Goal: Entertainment & Leisure: Consume media (video, audio)

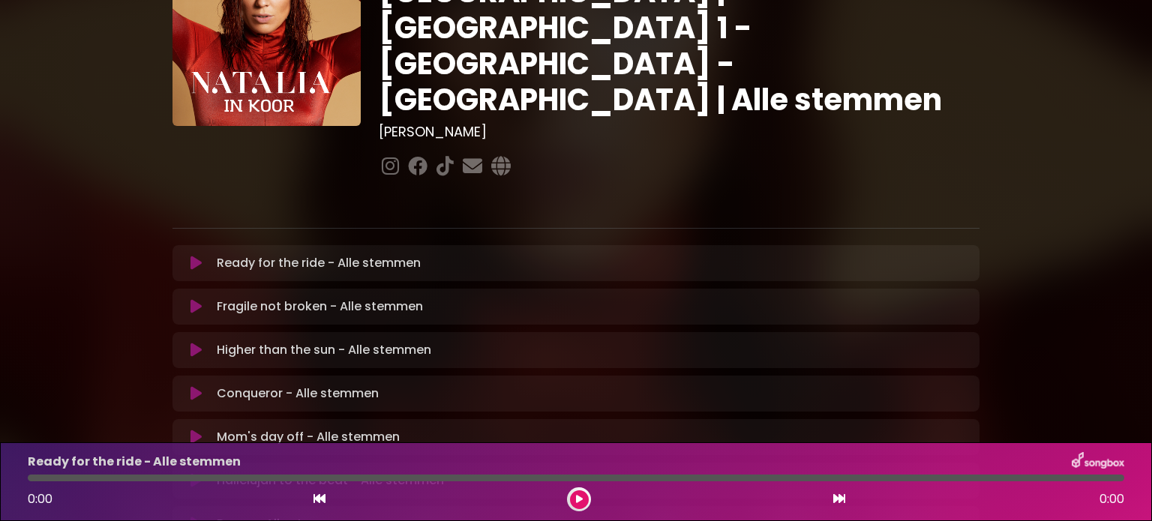
scroll to position [117, 0]
click at [194, 255] on icon at bounding box center [196, 262] width 11 height 15
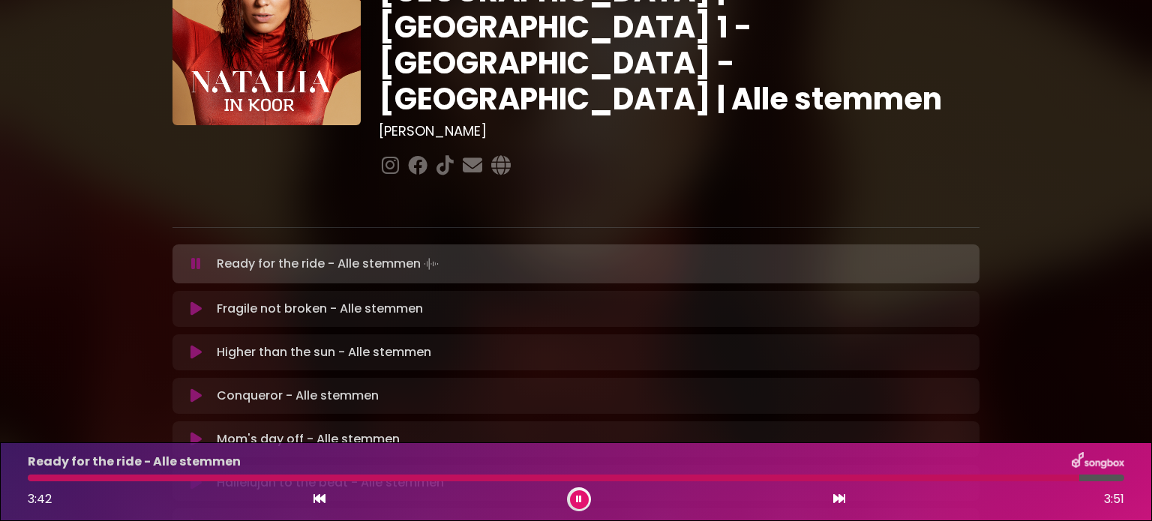
click at [380, 476] on div at bounding box center [554, 478] width 1052 height 7
click at [604, 476] on div at bounding box center [471, 478] width 886 height 7
click at [575, 476] on div at bounding box center [321, 478] width 586 height 7
click at [481, 473] on div "Ready for the ride - Alle stemmen 2:05 3:51" at bounding box center [576, 481] width 1115 height 59
click at [579, 500] on icon at bounding box center [579, 499] width 6 height 9
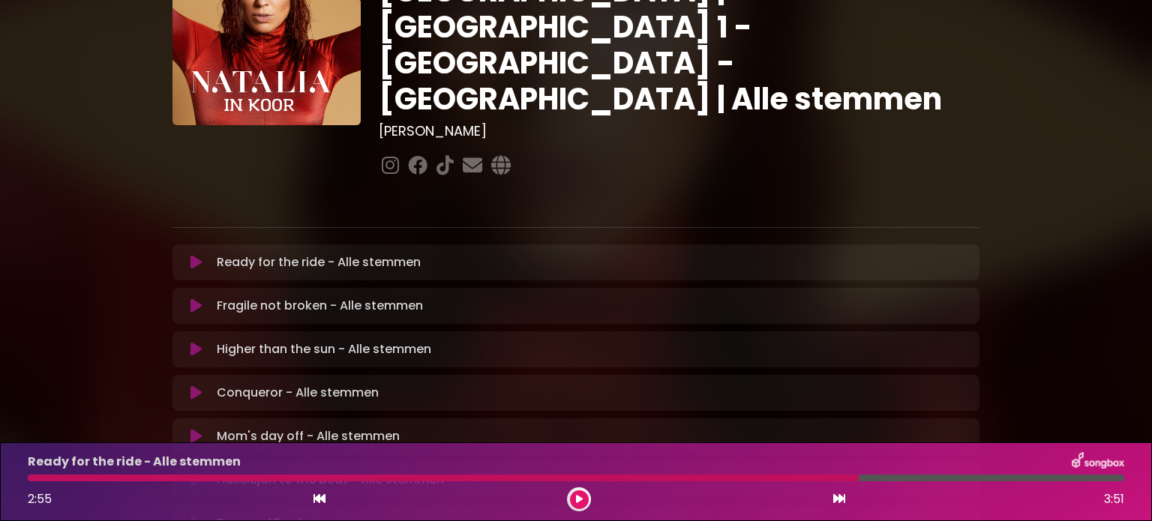
click at [189, 299] on button at bounding box center [196, 306] width 29 height 15
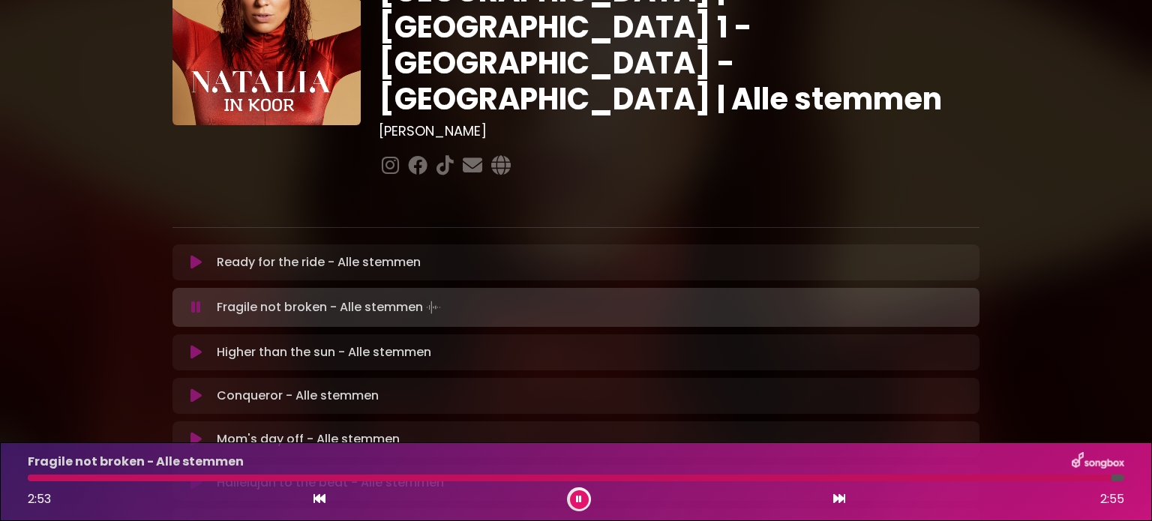
click at [78, 480] on div at bounding box center [570, 478] width 1084 height 7
click at [573, 479] on div at bounding box center [576, 478] width 1097 height 7
click at [530, 475] on div at bounding box center [317, 478] width 579 height 7
click at [503, 476] on div at bounding box center [281, 478] width 506 height 7
click at [580, 503] on icon at bounding box center [579, 499] width 6 height 9
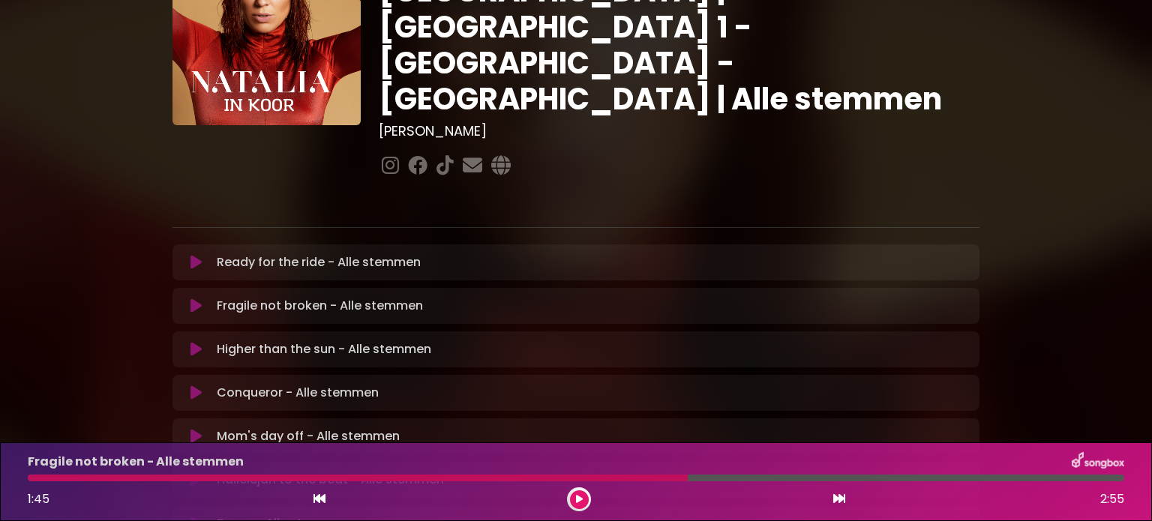
click at [196, 342] on icon at bounding box center [196, 349] width 11 height 15
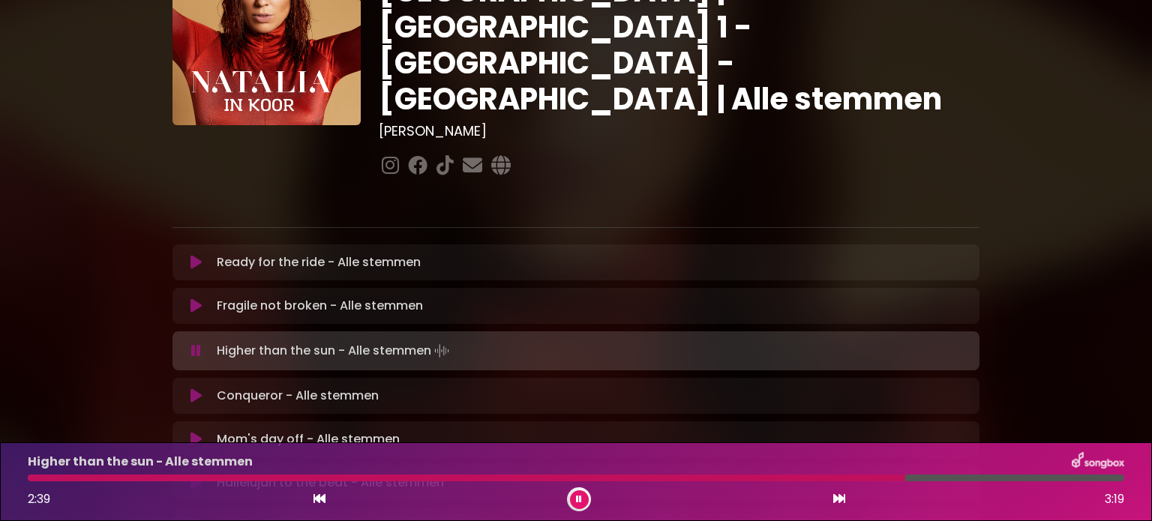
click at [761, 476] on div at bounding box center [467, 478] width 878 height 7
click at [752, 476] on div at bounding box center [438, 478] width 821 height 7
click at [746, 476] on div at bounding box center [456, 478] width 856 height 7
click at [579, 492] on button at bounding box center [579, 500] width 19 height 19
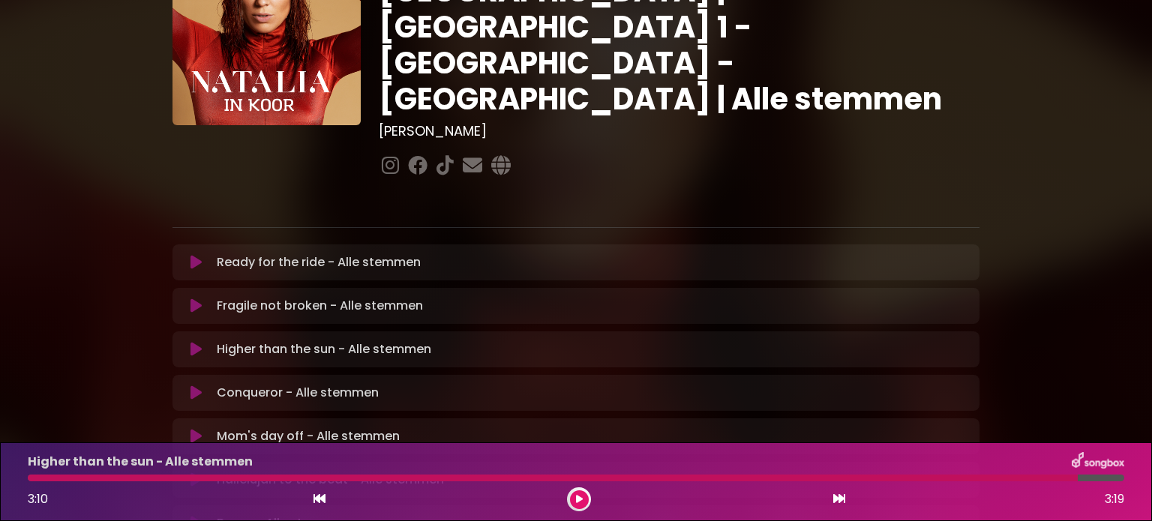
click at [196, 255] on icon at bounding box center [196, 262] width 11 height 15
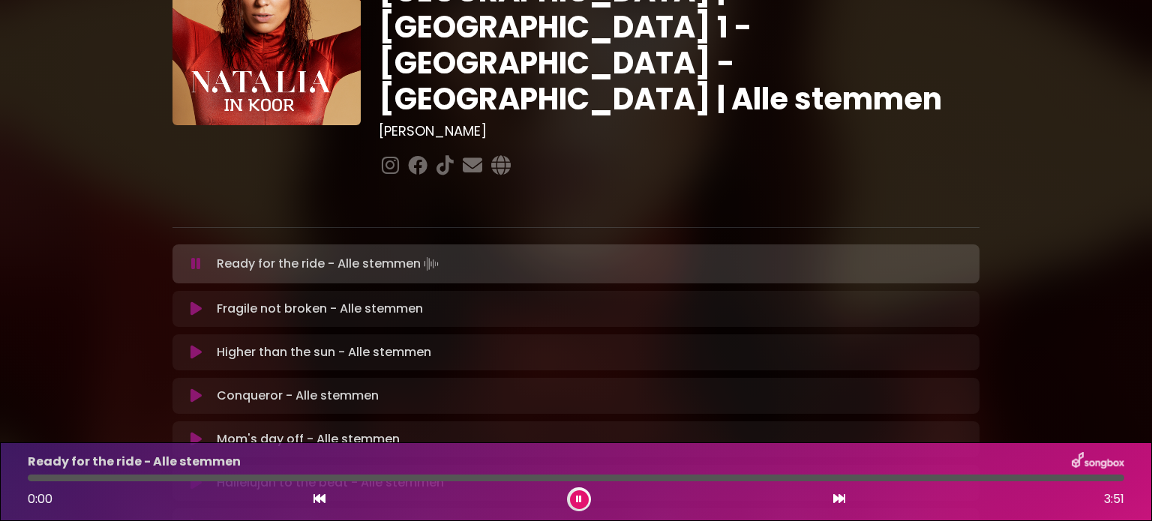
click at [239, 479] on div at bounding box center [576, 478] width 1097 height 7
click at [315, 478] on div at bounding box center [576, 478] width 1097 height 7
click at [344, 479] on div at bounding box center [576, 478] width 1097 height 7
click at [488, 479] on div at bounding box center [576, 478] width 1097 height 7
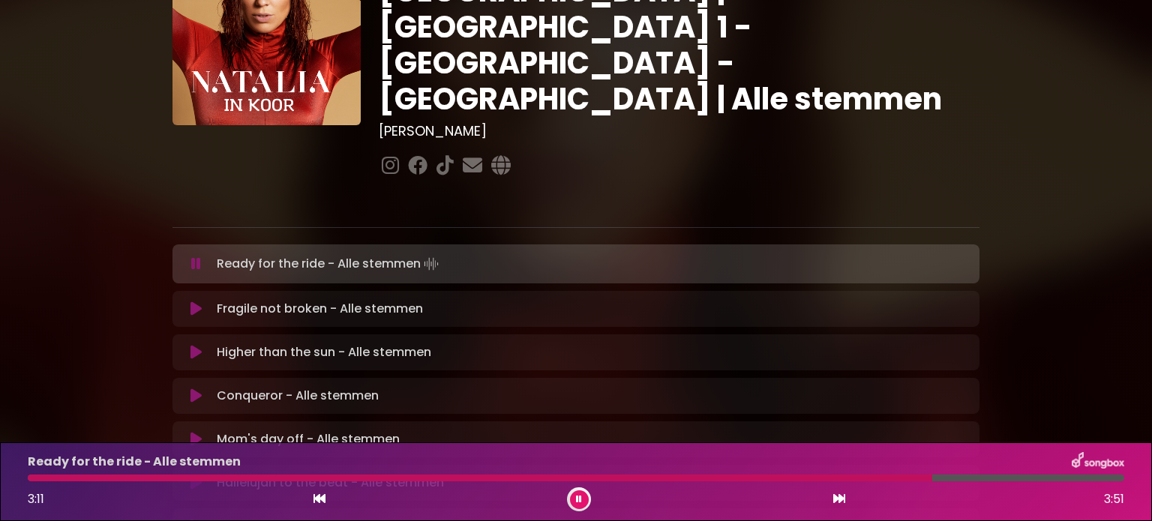
click at [579, 498] on icon at bounding box center [579, 499] width 6 height 9
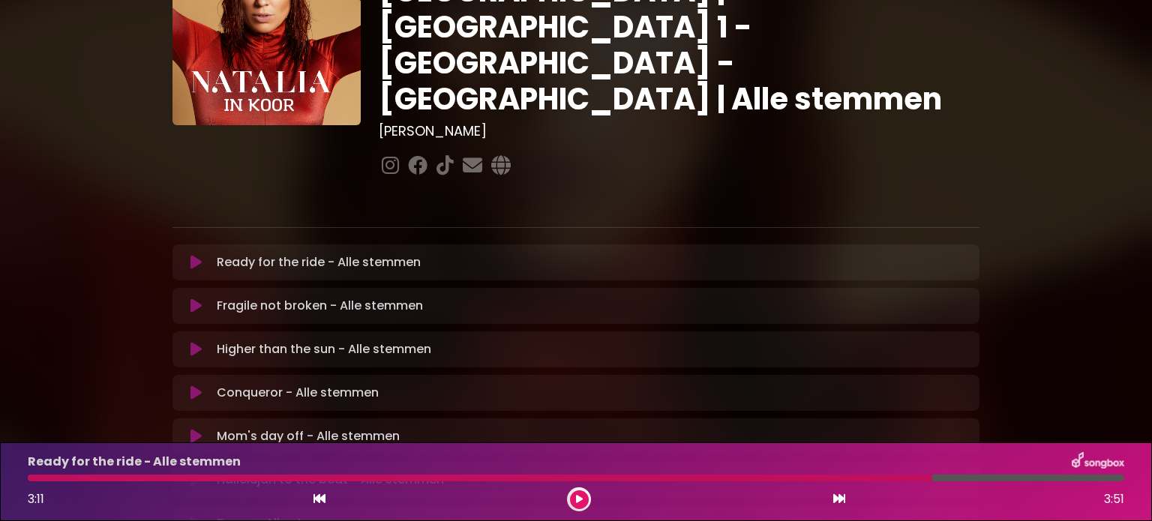
click at [192, 386] on icon at bounding box center [196, 393] width 11 height 15
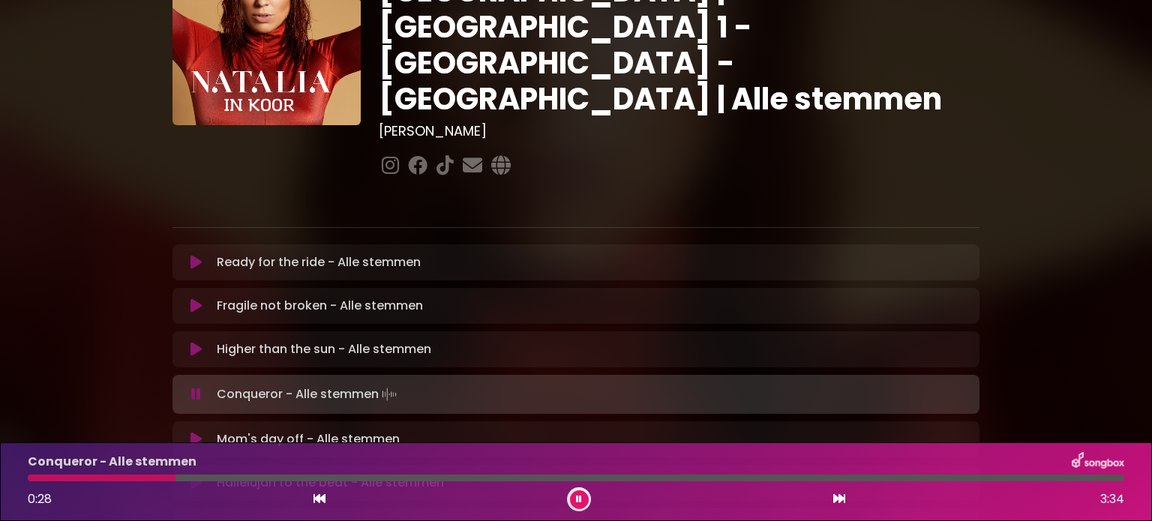
click at [750, 87] on div "[PERSON_NAME] in [GEOGRAPHIC_DATA] | [GEOGRAPHIC_DATA] 1 - [GEOGRAPHIC_DATA] - …" at bounding box center [679, 59] width 619 height 244
click at [485, 476] on div at bounding box center [309, 478] width 562 height 7
click at [467, 477] on div at bounding box center [260, 478] width 465 height 7
click at [431, 473] on div "Conqueror - Alle stemmen 1:27 3:34" at bounding box center [576, 481] width 1115 height 59
click at [428, 476] on div at bounding box center [254, 478] width 452 height 7
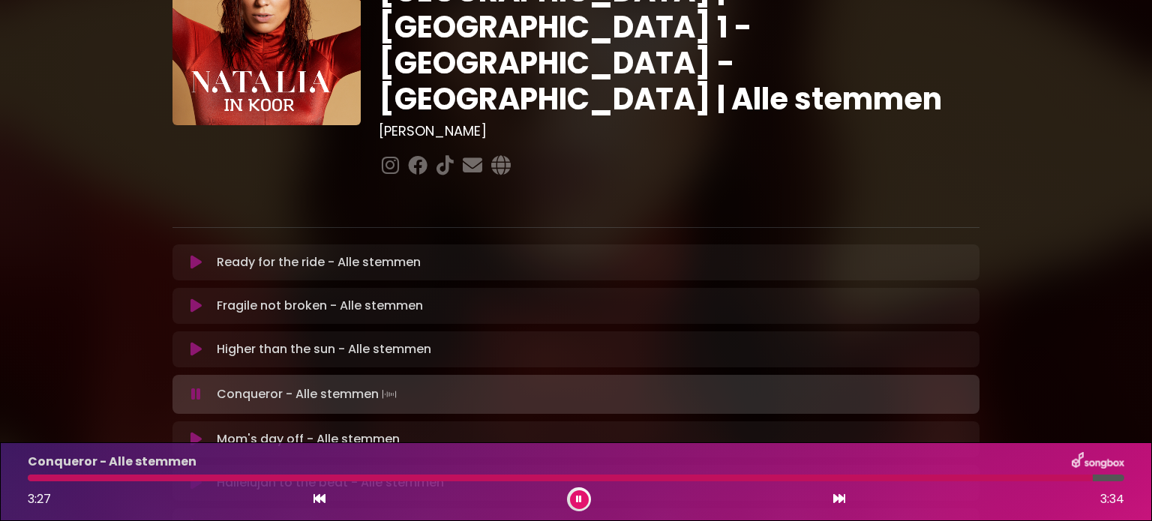
click at [580, 498] on icon at bounding box center [579, 499] width 6 height 9
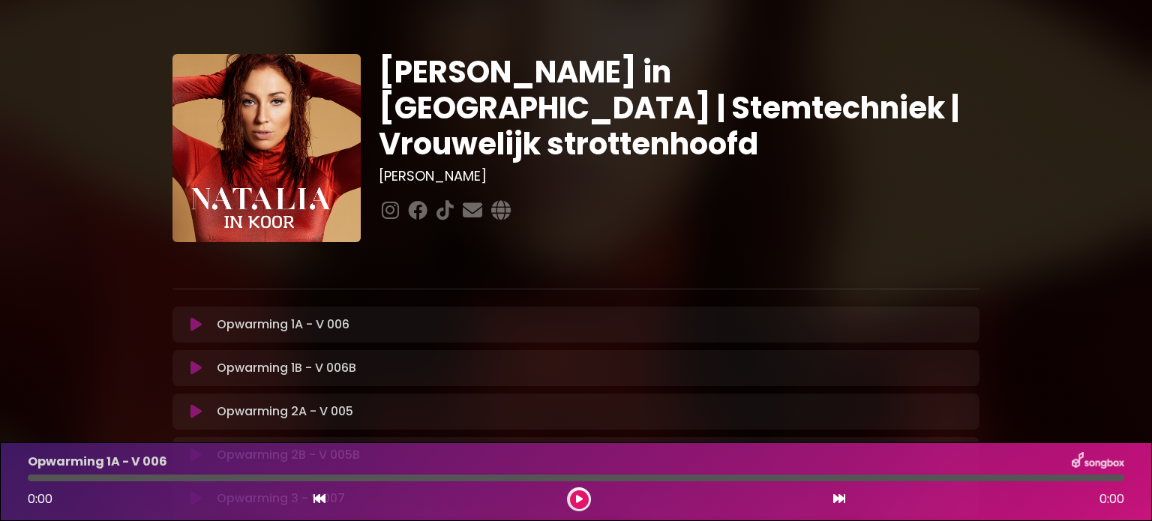
drag, startPoint x: 1088, startPoint y: 1, endPoint x: 831, endPoint y: 199, distance: 324.7
click at [831, 199] on div "Natalia in Koor | Stemtechniek | Vrouwelijk strottenhoofd Hans Primusz" at bounding box center [679, 148] width 619 height 188
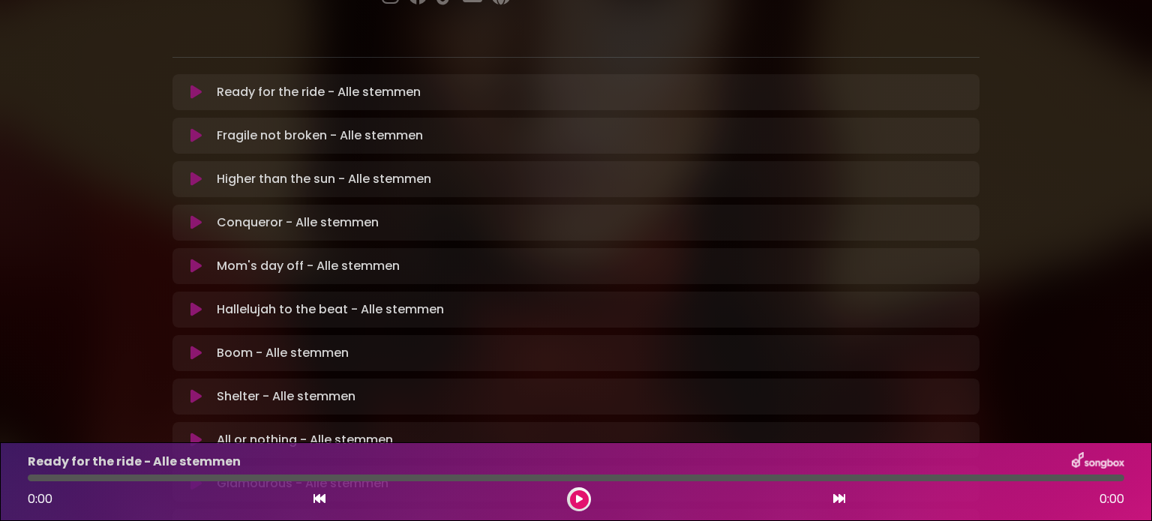
scroll to position [264, 0]
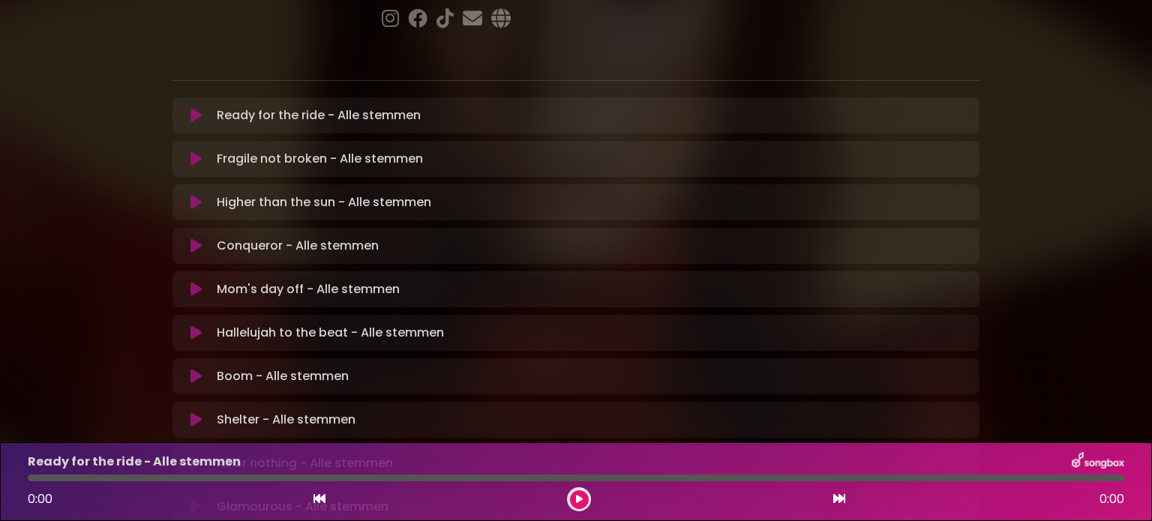
click at [195, 282] on icon at bounding box center [196, 289] width 11 height 15
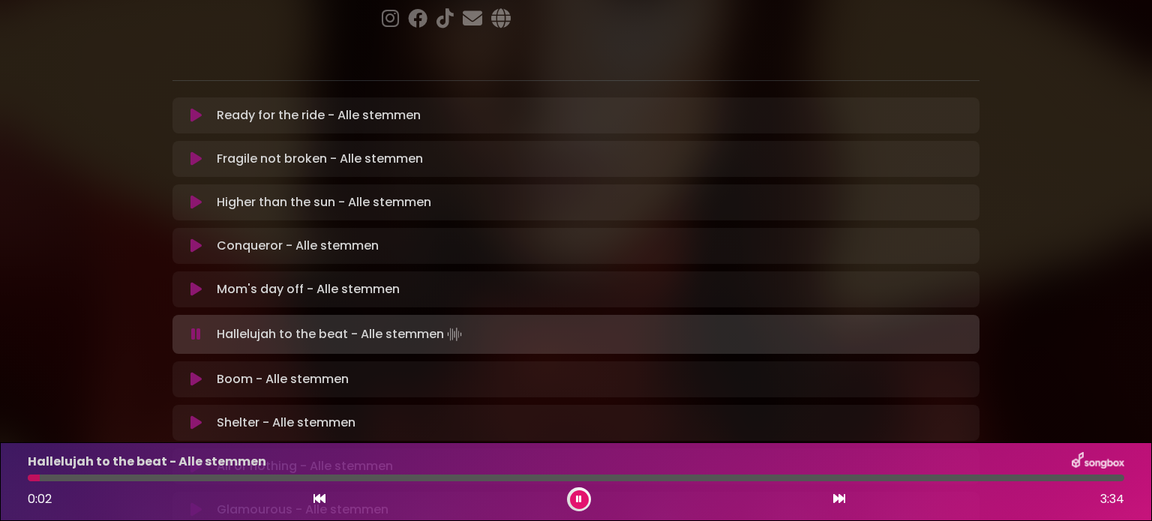
click at [578, 497] on icon at bounding box center [579, 499] width 6 height 9
